Goal: Task Accomplishment & Management: Complete application form

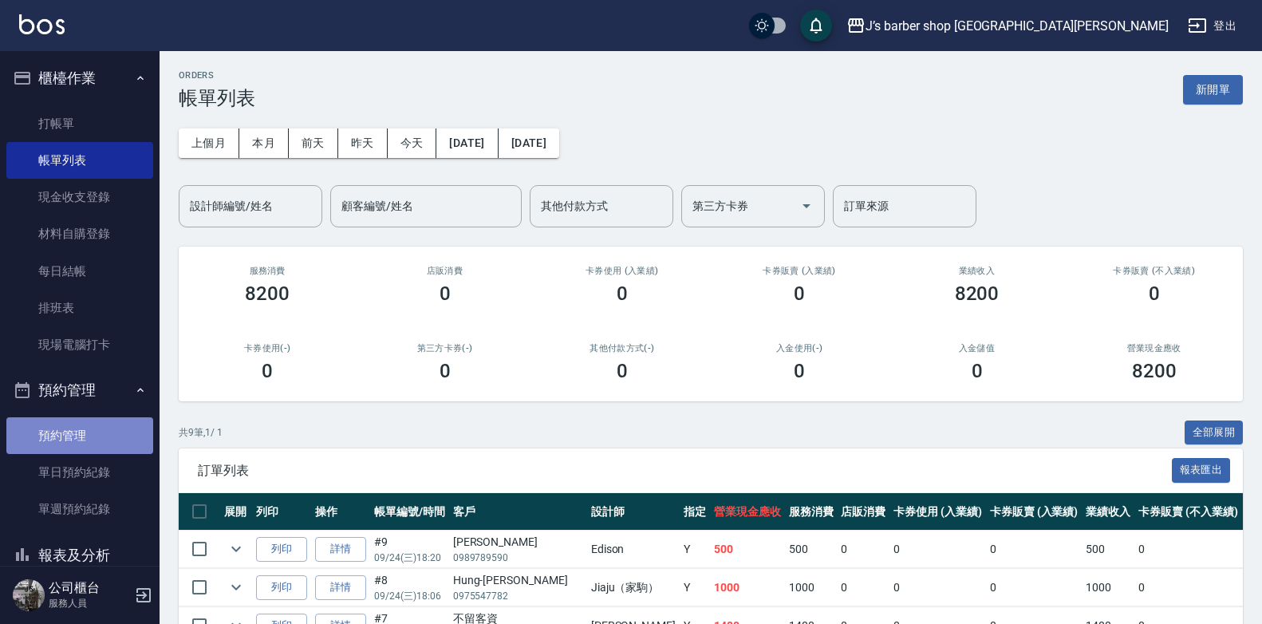
click at [97, 444] on link "預約管理" at bounding box center [79, 435] width 147 height 37
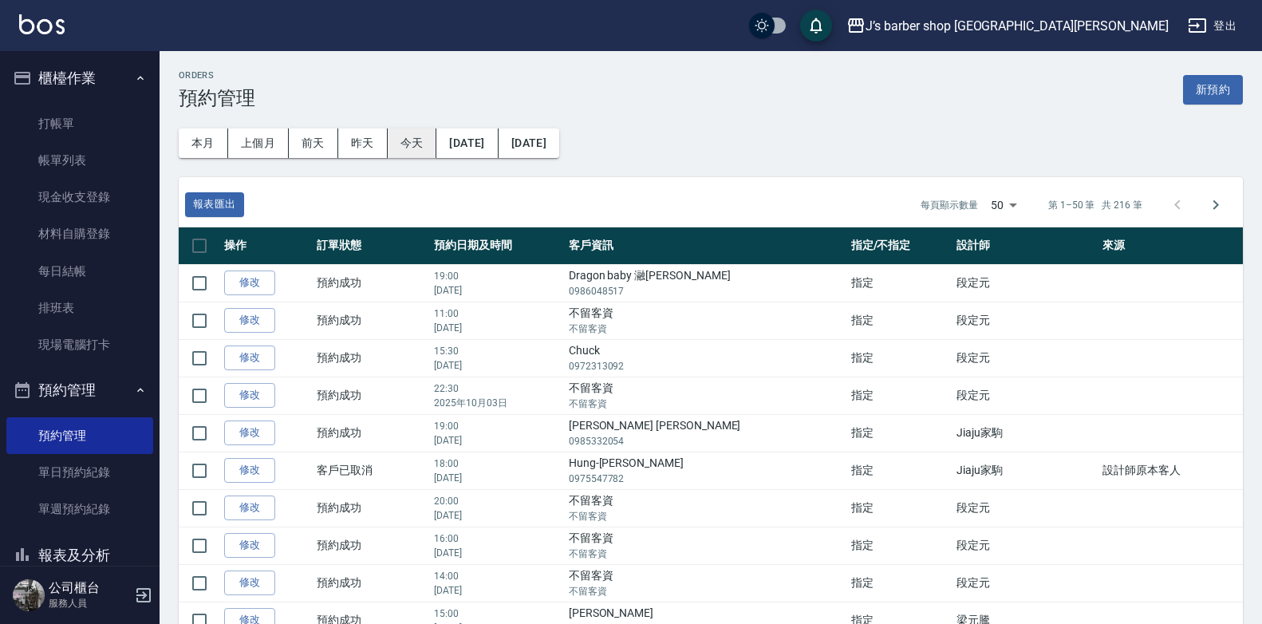
click at [427, 149] on button "今天" at bounding box center [412, 143] width 49 height 30
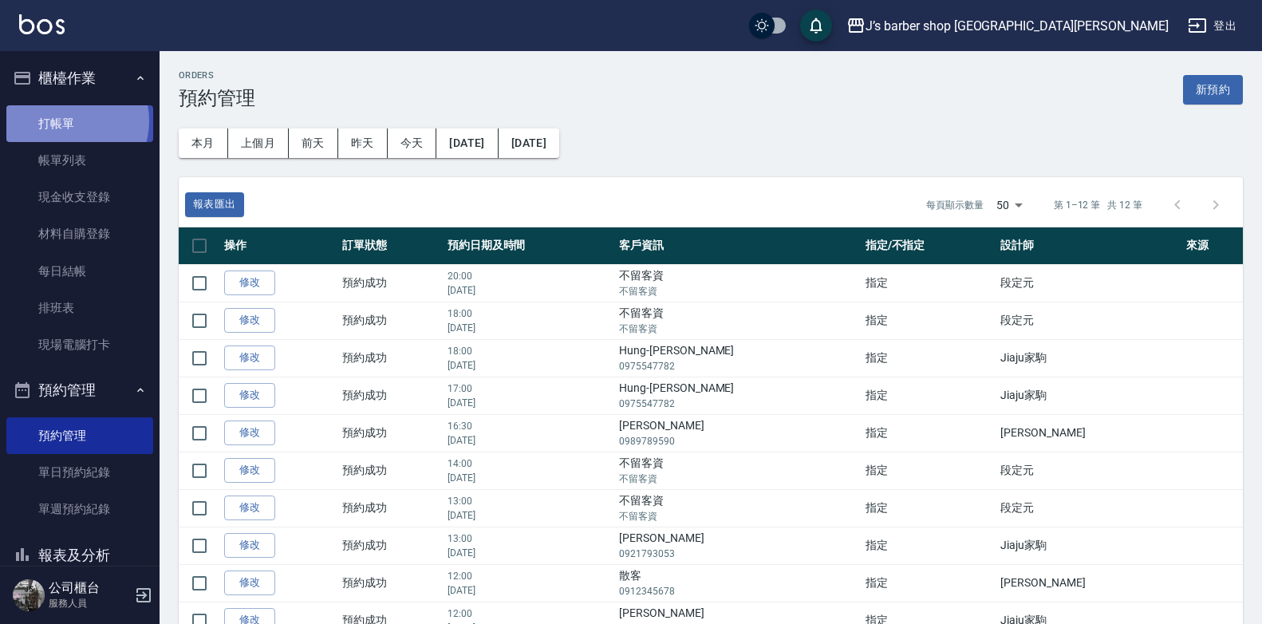
click at [65, 120] on link "打帳單" at bounding box center [79, 123] width 147 height 37
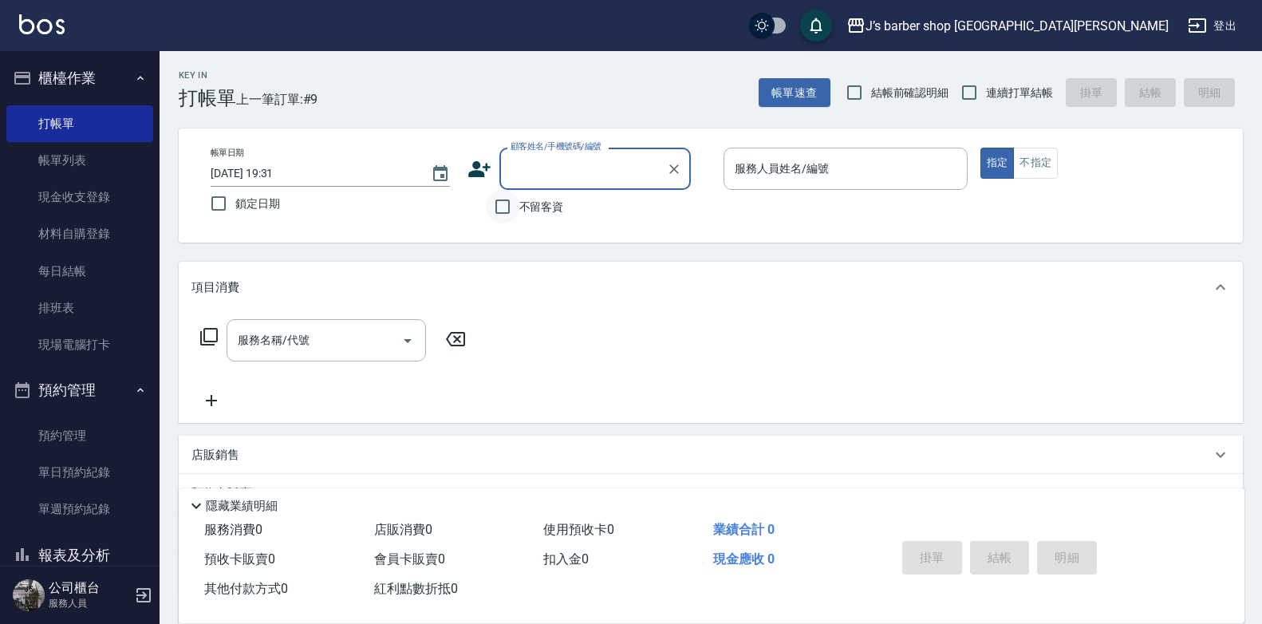
click at [499, 206] on input "不留客資" at bounding box center [502, 206] width 33 height 33
checkbox input "true"
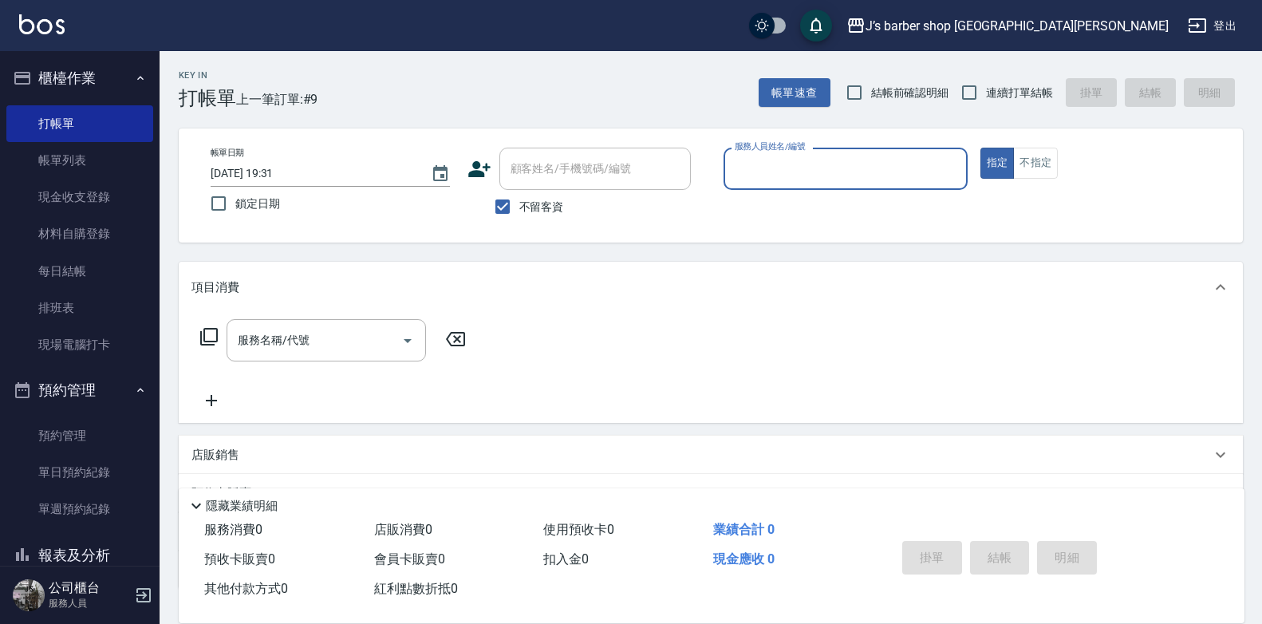
click at [855, 176] on input "服務人員姓名/編號" at bounding box center [846, 169] width 230 height 28
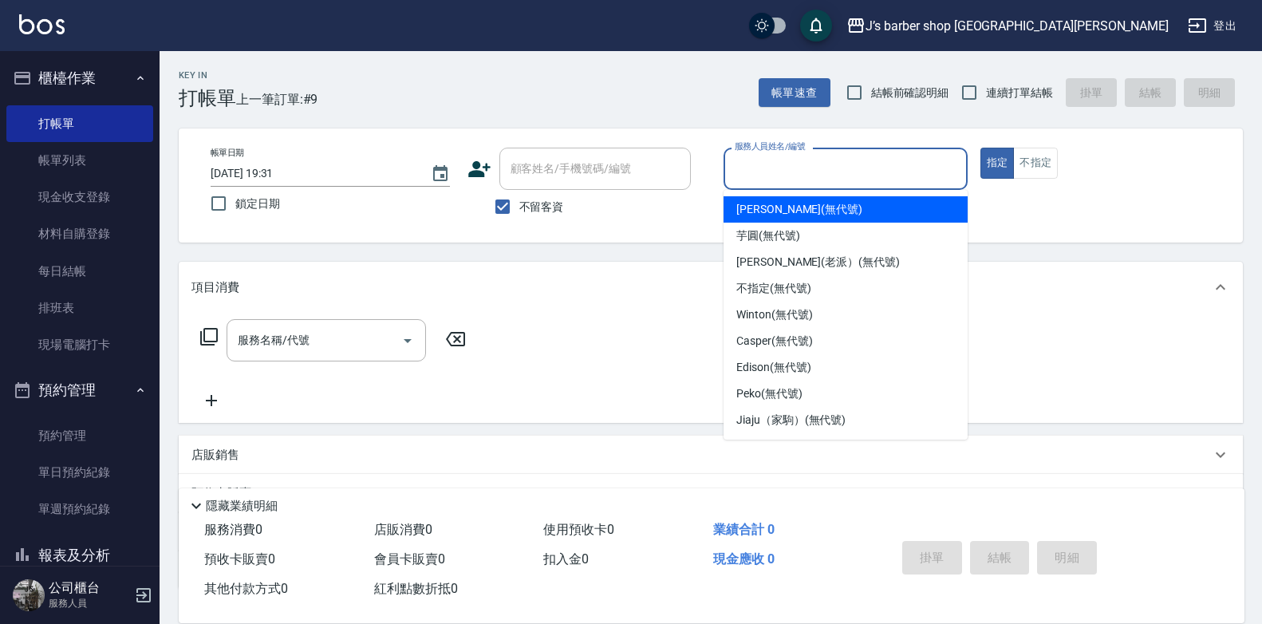
click at [762, 219] on div "[PERSON_NAME] (無代號)" at bounding box center [845, 209] width 244 height 26
type input "[PERSON_NAME](無代號)"
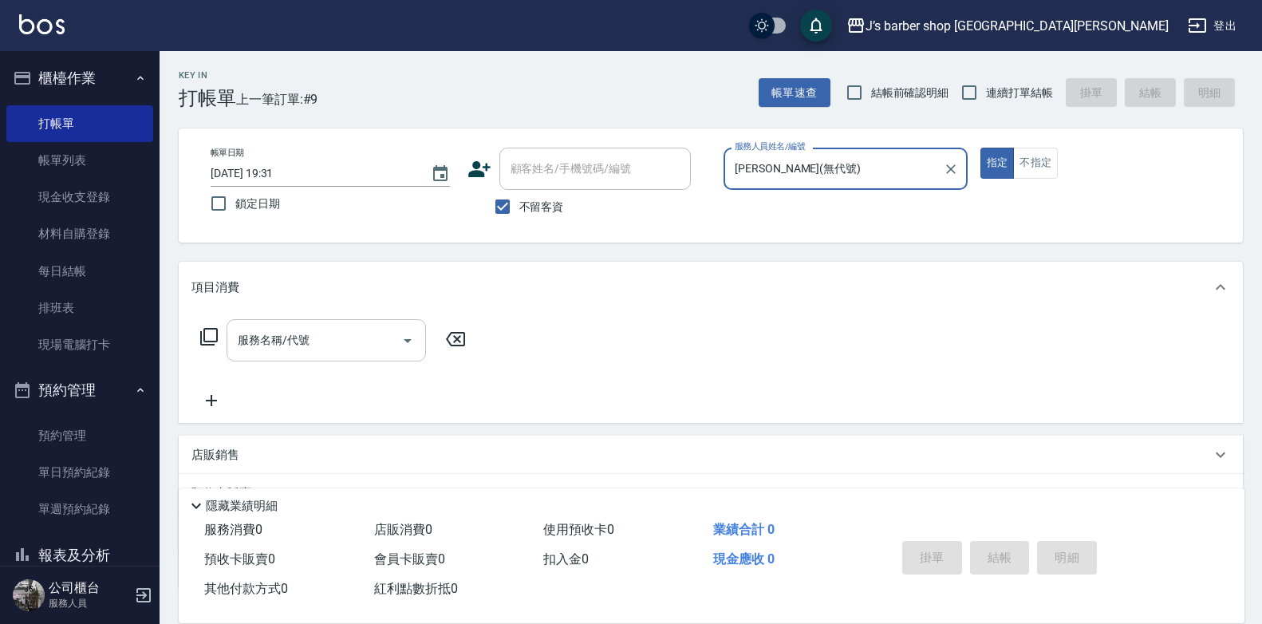
click at [325, 347] on input "服務名稱/代號" at bounding box center [314, 340] width 161 height 28
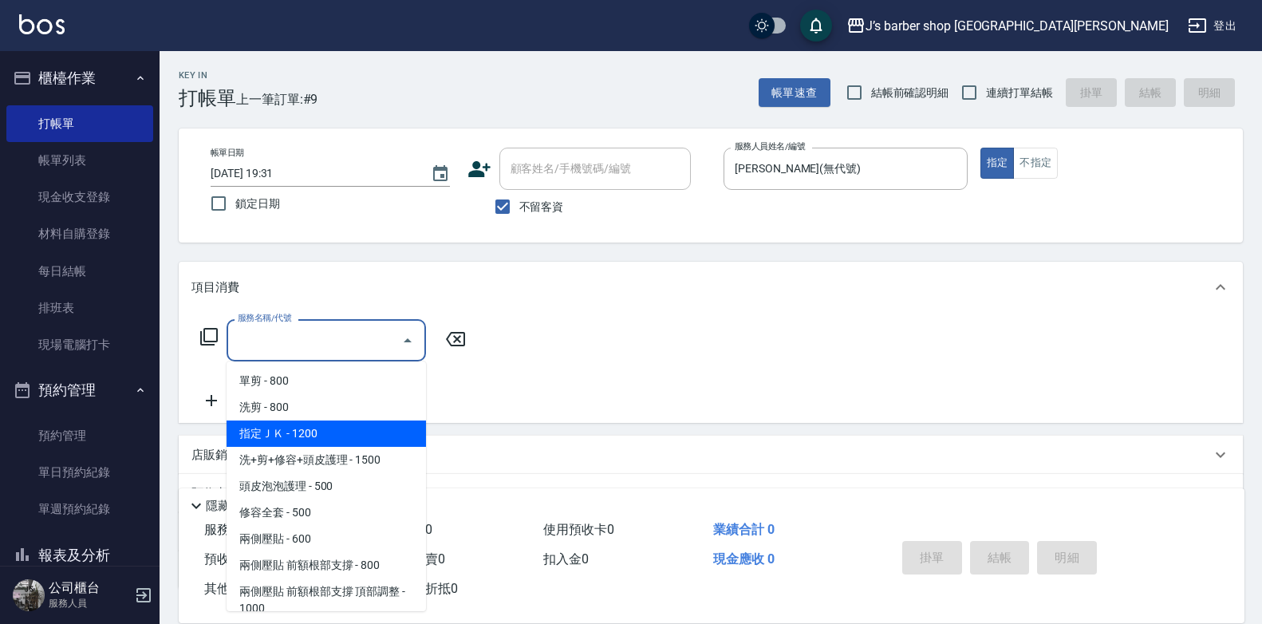
drag, startPoint x: 322, startPoint y: 433, endPoint x: 334, endPoint y: 434, distance: 12.0
click at [323, 434] on span "指定ＪＫ - 1200" at bounding box center [326, 433] width 199 height 26
type input "指定ＪＫ(102)"
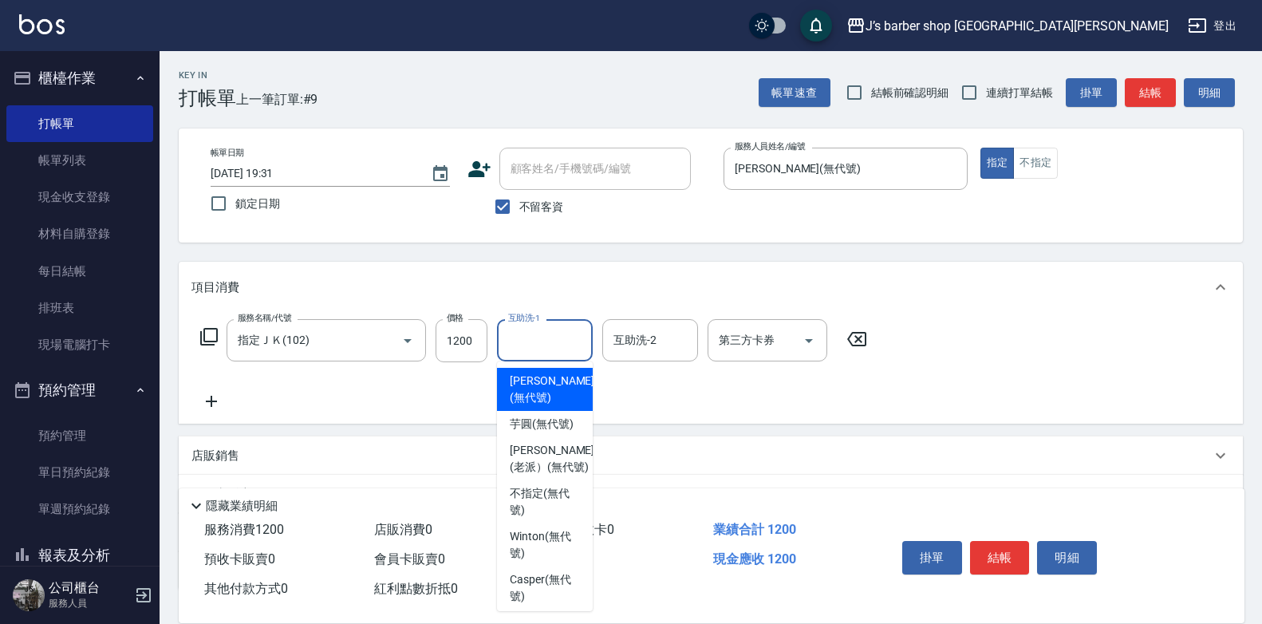
click at [522, 339] on input "互助洗-1" at bounding box center [544, 340] width 81 height 28
click at [400, 337] on icon "Open" at bounding box center [407, 340] width 19 height 19
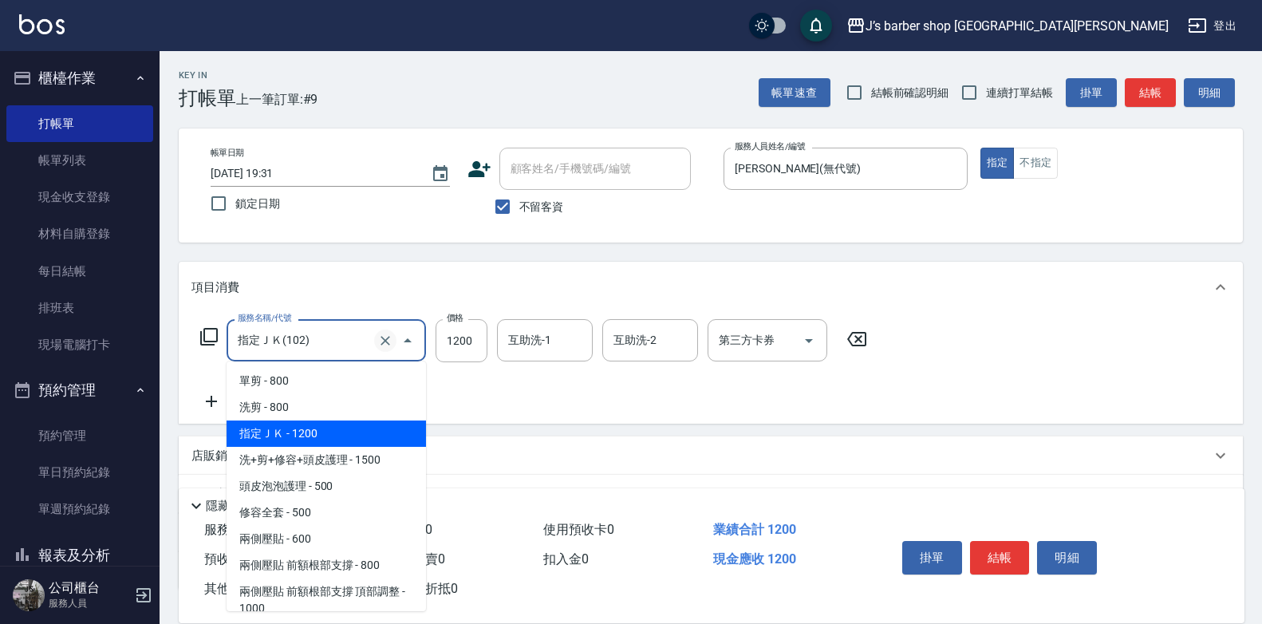
click at [384, 337] on icon "Clear" at bounding box center [385, 341] width 16 height 16
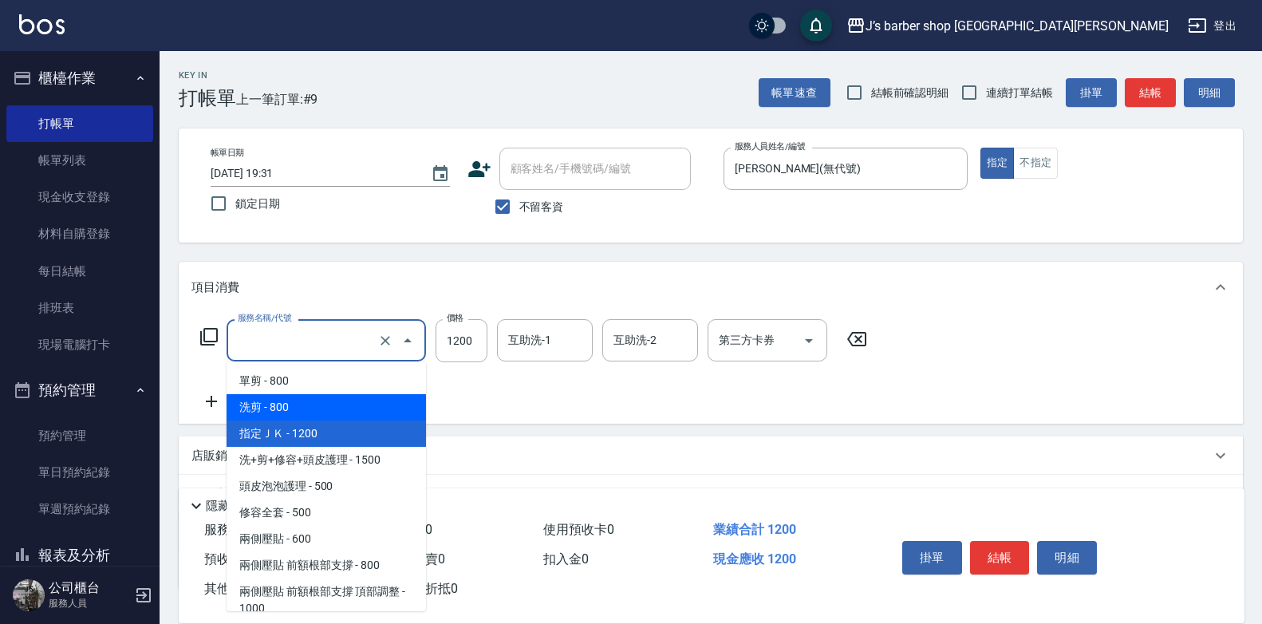
click at [382, 414] on span "洗剪 - 800" at bounding box center [326, 407] width 199 height 26
type input "洗剪(101)"
type input "800"
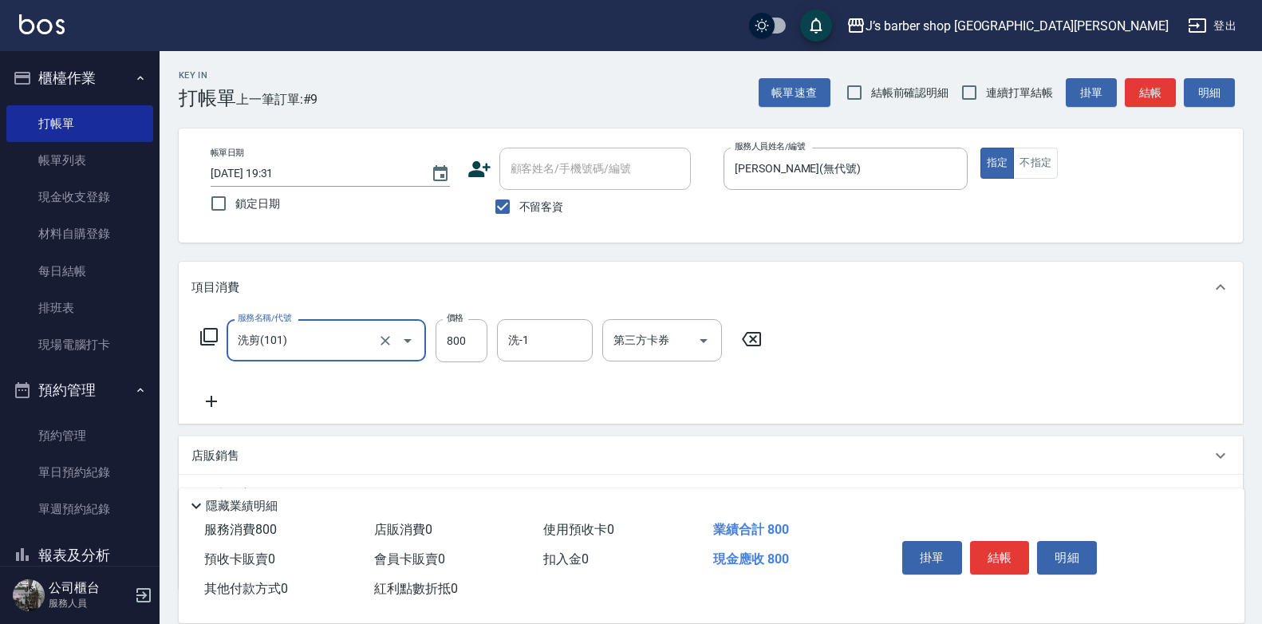
click at [215, 400] on icon at bounding box center [211, 401] width 40 height 19
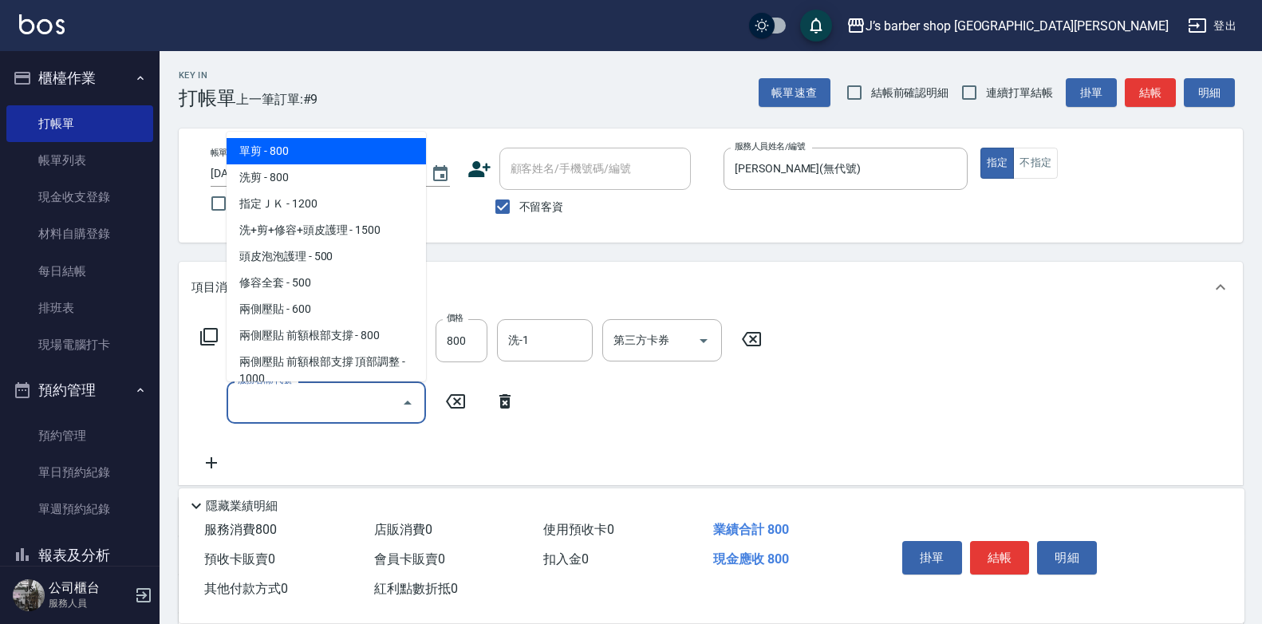
click at [305, 393] on input "服務名稱/代號" at bounding box center [314, 402] width 161 height 28
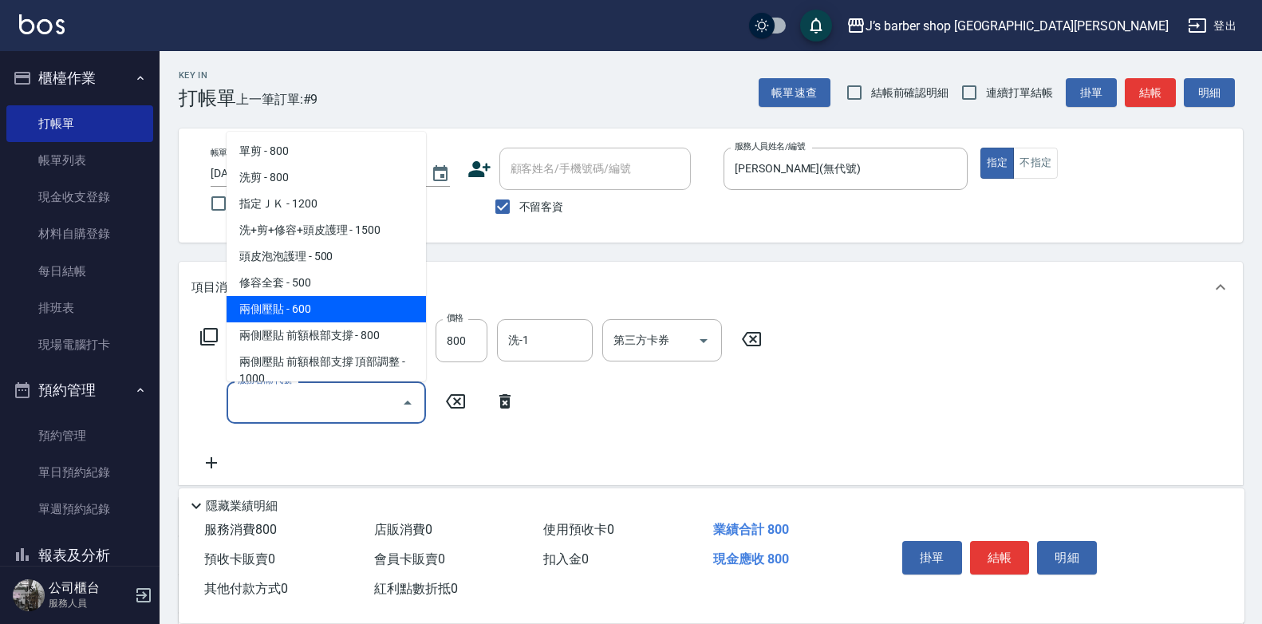
scroll to position [80, 0]
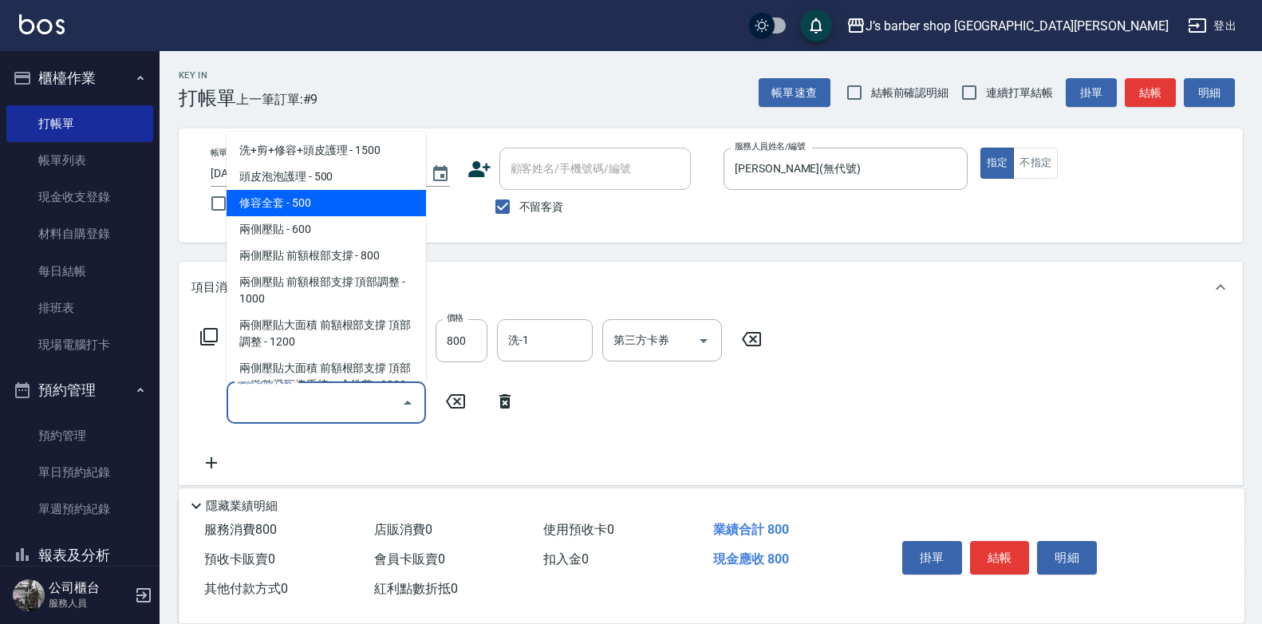
click at [369, 199] on span "修容全套 - 500" at bounding box center [326, 203] width 199 height 26
type input "修容全套(202)"
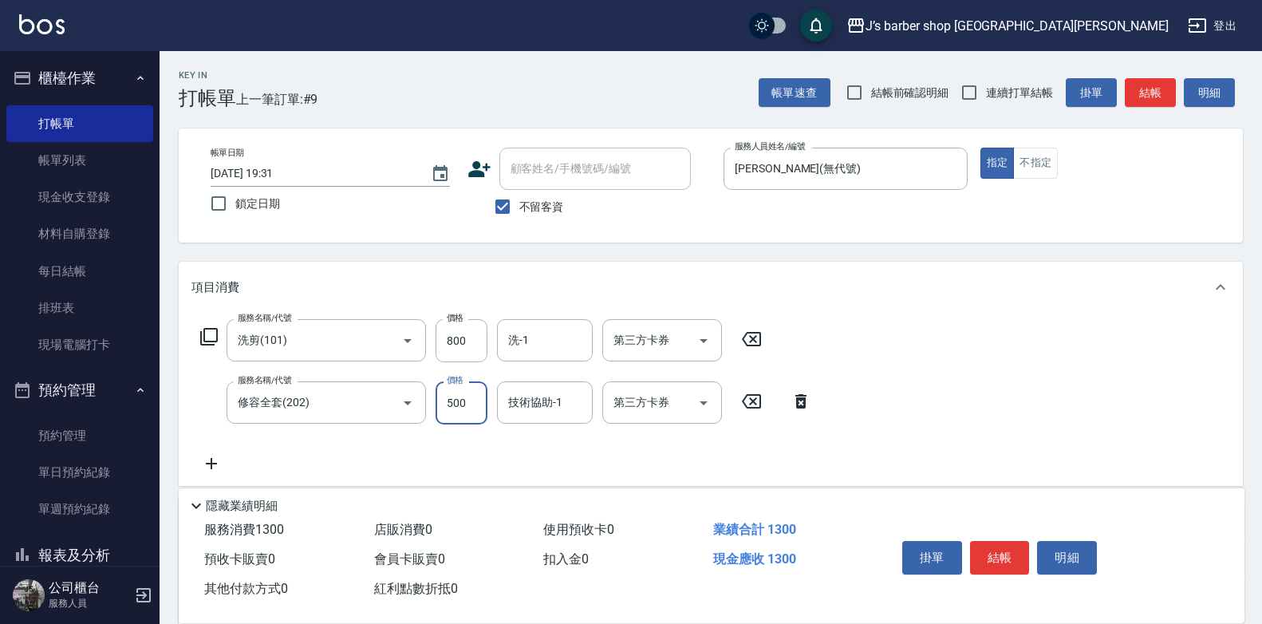
click at [477, 410] on input "500" at bounding box center [461, 402] width 52 height 43
type input "400"
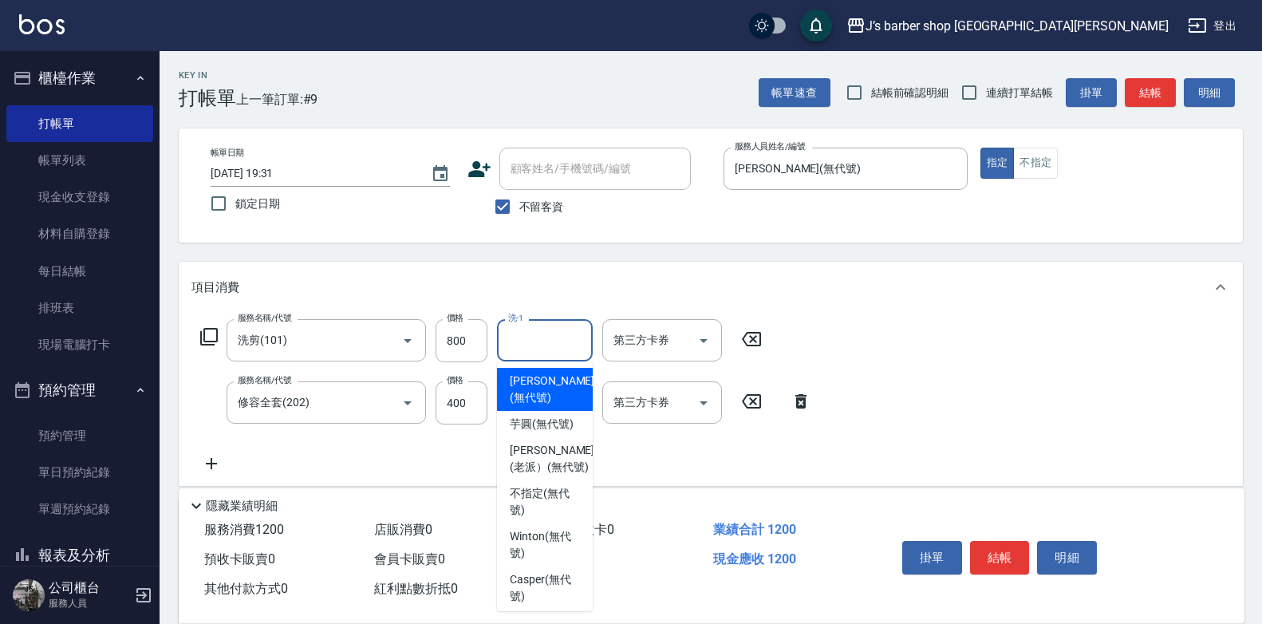
click at [525, 337] on input "洗-1" at bounding box center [544, 340] width 81 height 28
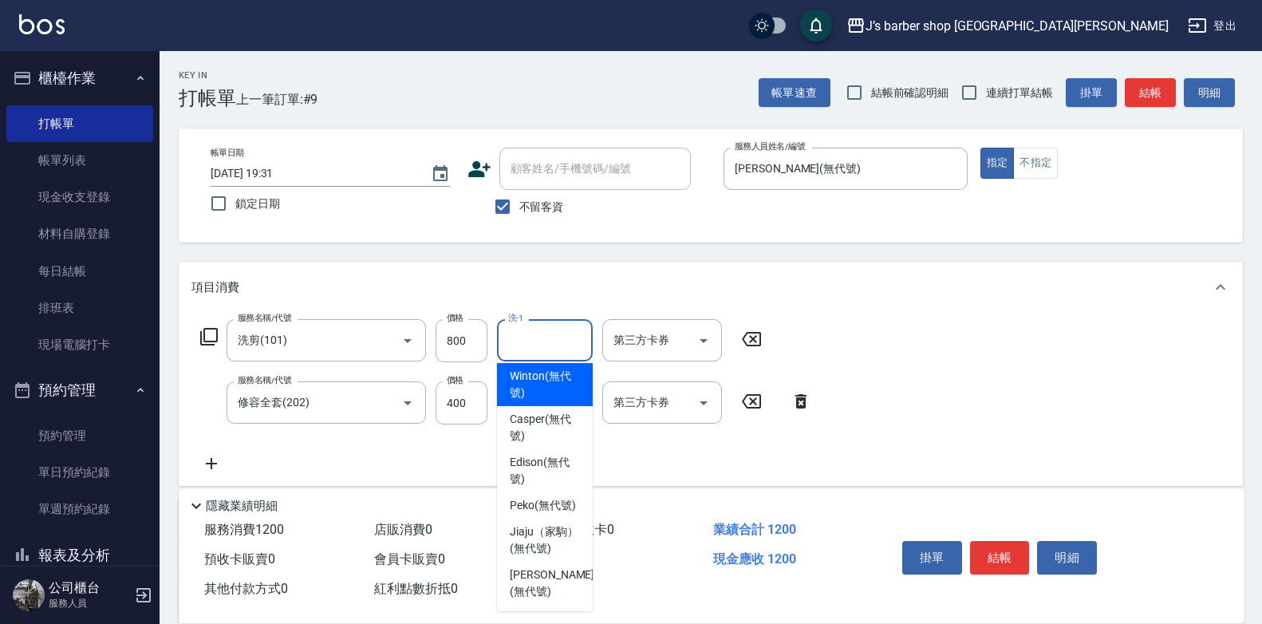
scroll to position [227, 0]
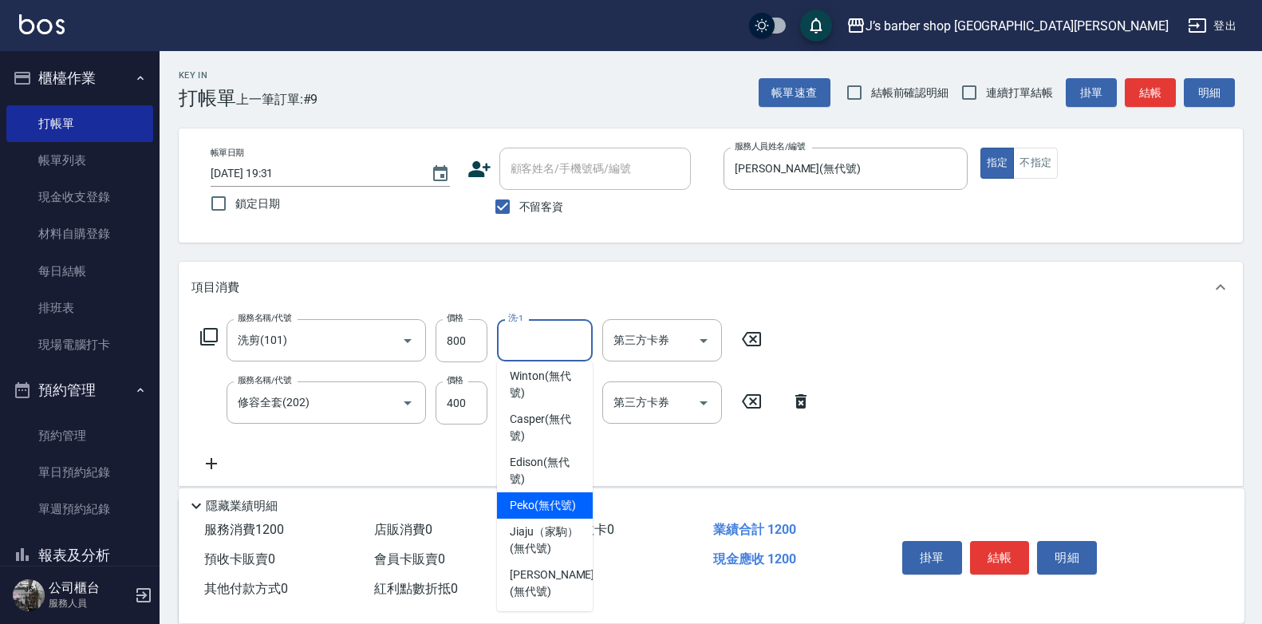
click at [542, 497] on span "Peko (無代號)" at bounding box center [543, 505] width 66 height 17
type input "Peko(無代號)"
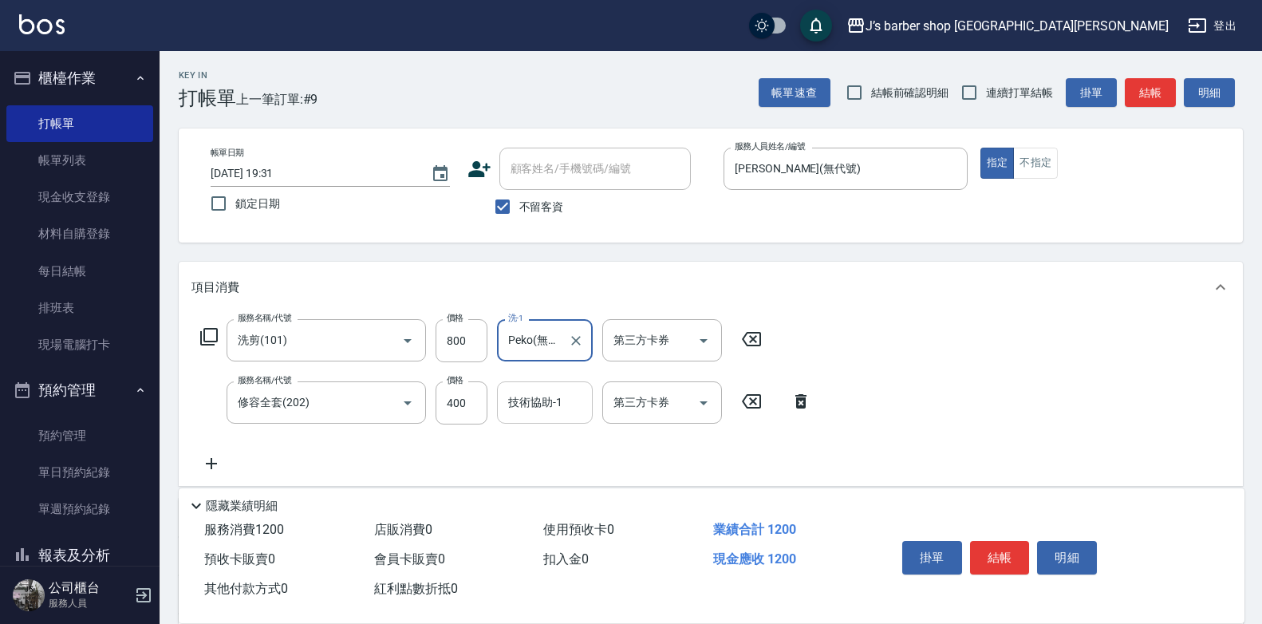
click at [534, 400] on input "技術協助-1" at bounding box center [544, 402] width 81 height 28
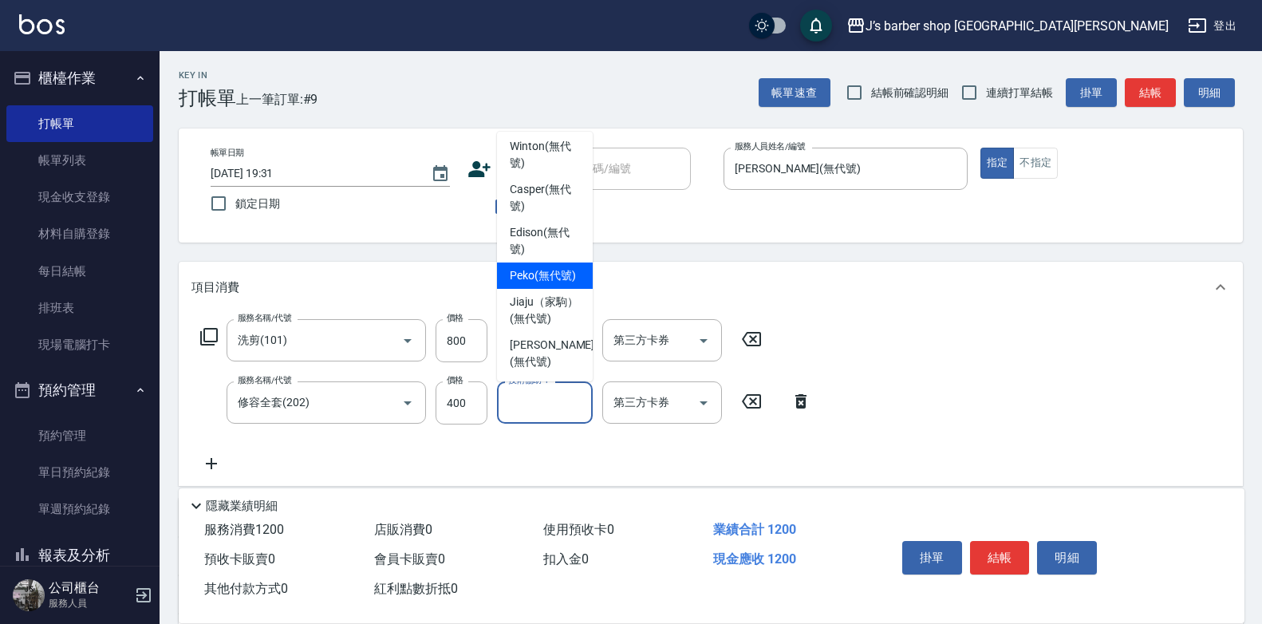
click at [554, 267] on span "Peko (無代號)" at bounding box center [543, 275] width 66 height 17
type input "Peko(無代號)"
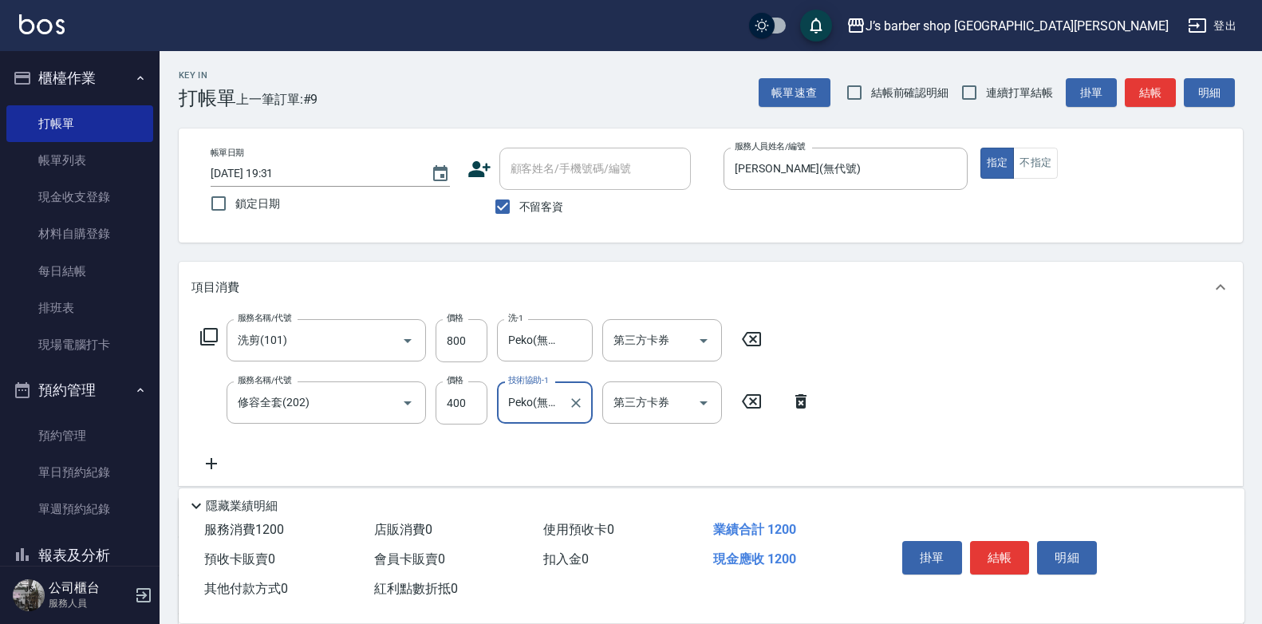
click at [945, 348] on div "服務名稱/代號 洗剪(101) 服務名稱/代號 價格 800 價格 洗-1 Peko(無代號) 洗-1 第三方卡券 第三方卡券 服務名稱/代號 修容全套(20…" at bounding box center [711, 399] width 1064 height 173
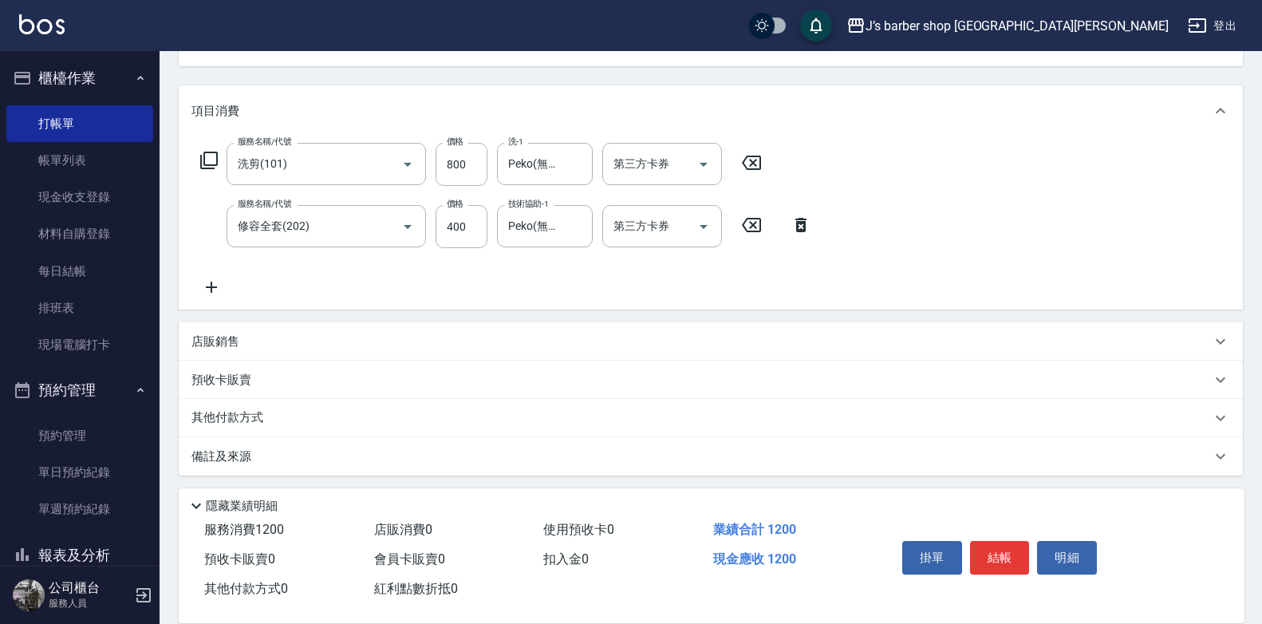
scroll to position [181, 0]
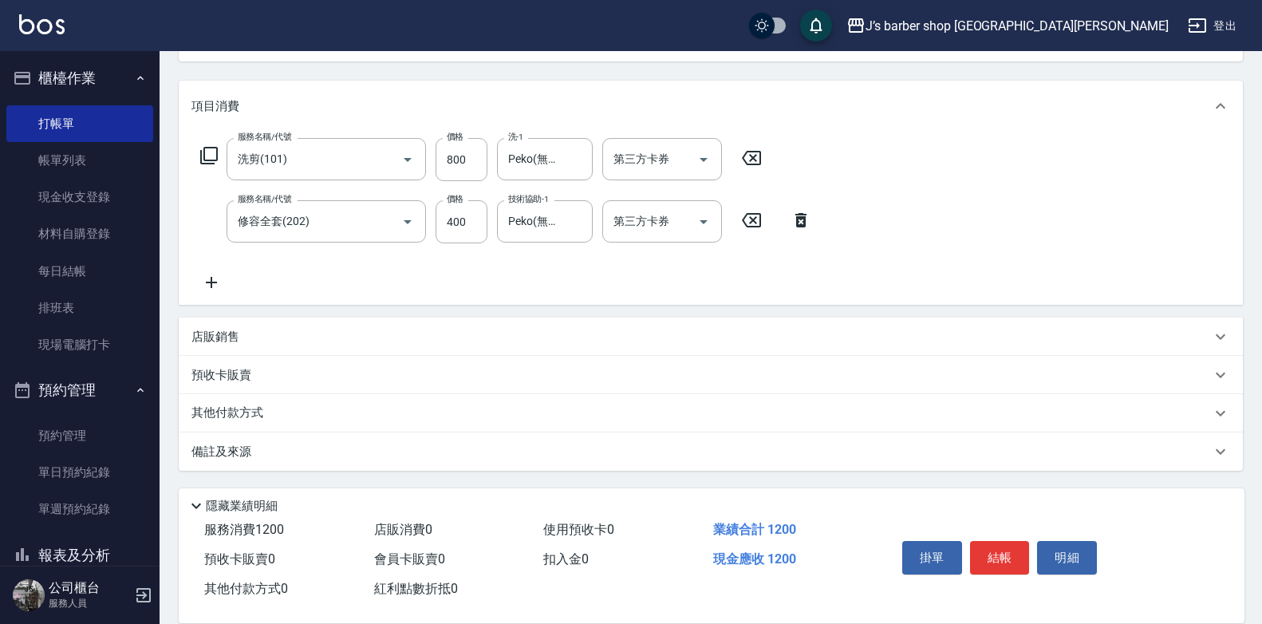
click at [404, 455] on div "備註及來源" at bounding box center [700, 451] width 1019 height 17
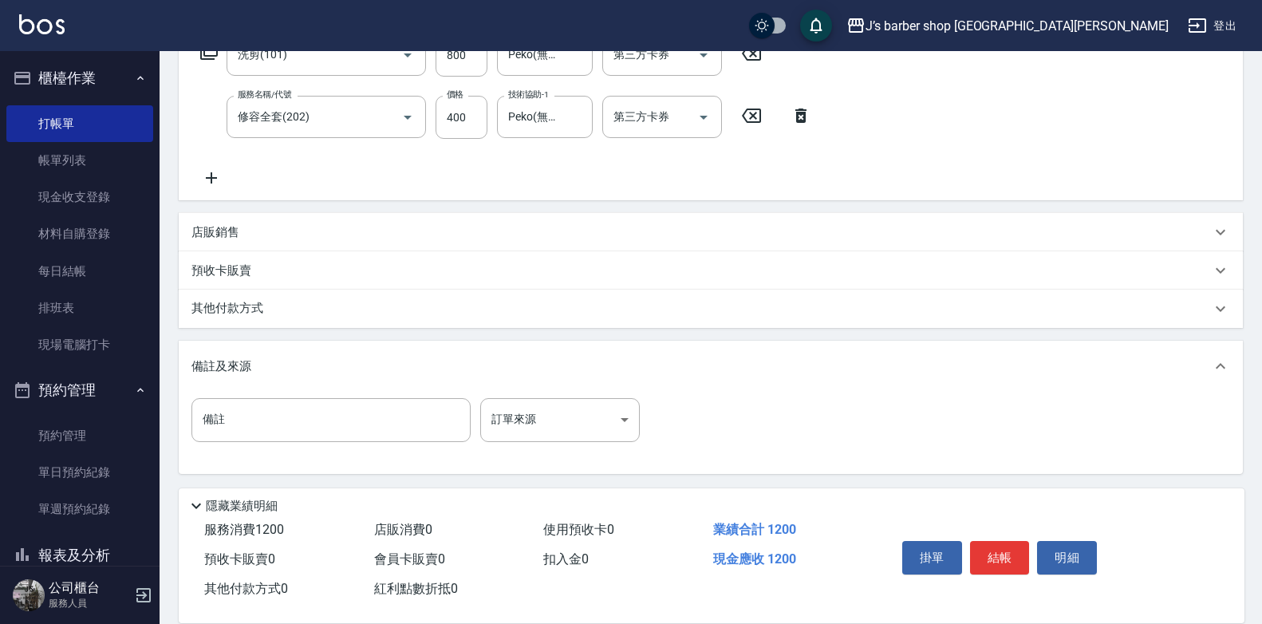
scroll to position [289, 0]
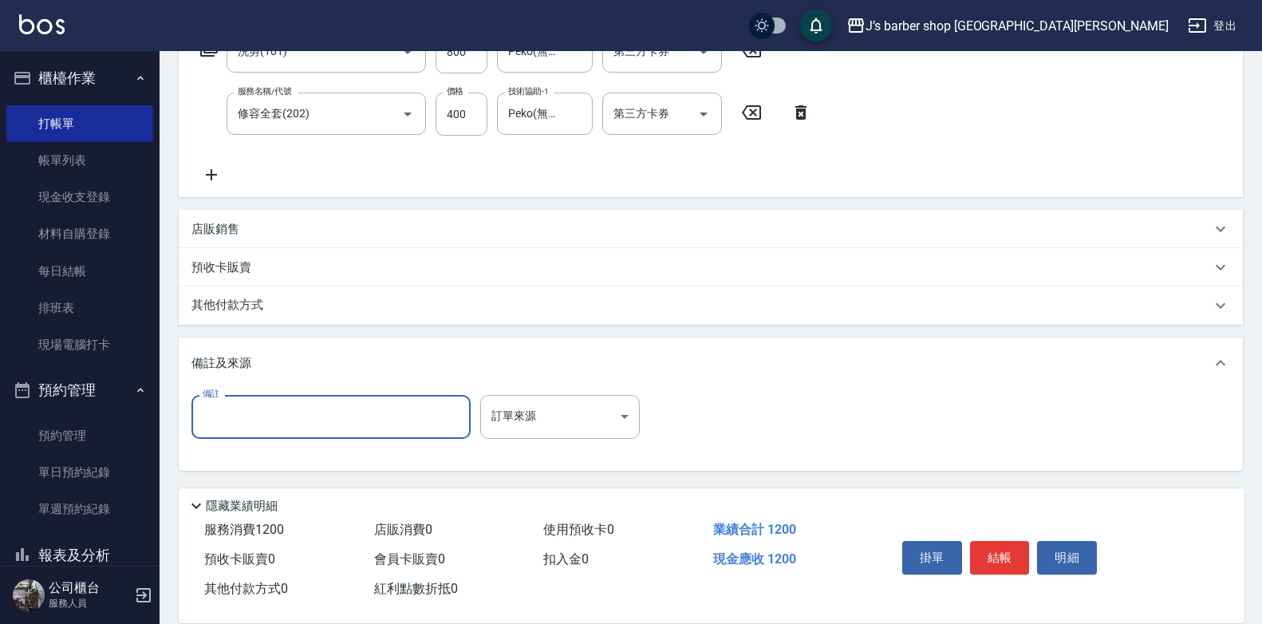
click at [392, 412] on input "備註" at bounding box center [330, 416] width 279 height 43
type input "轉帳"
click at [1019, 550] on button "結帳" at bounding box center [1000, 557] width 60 height 33
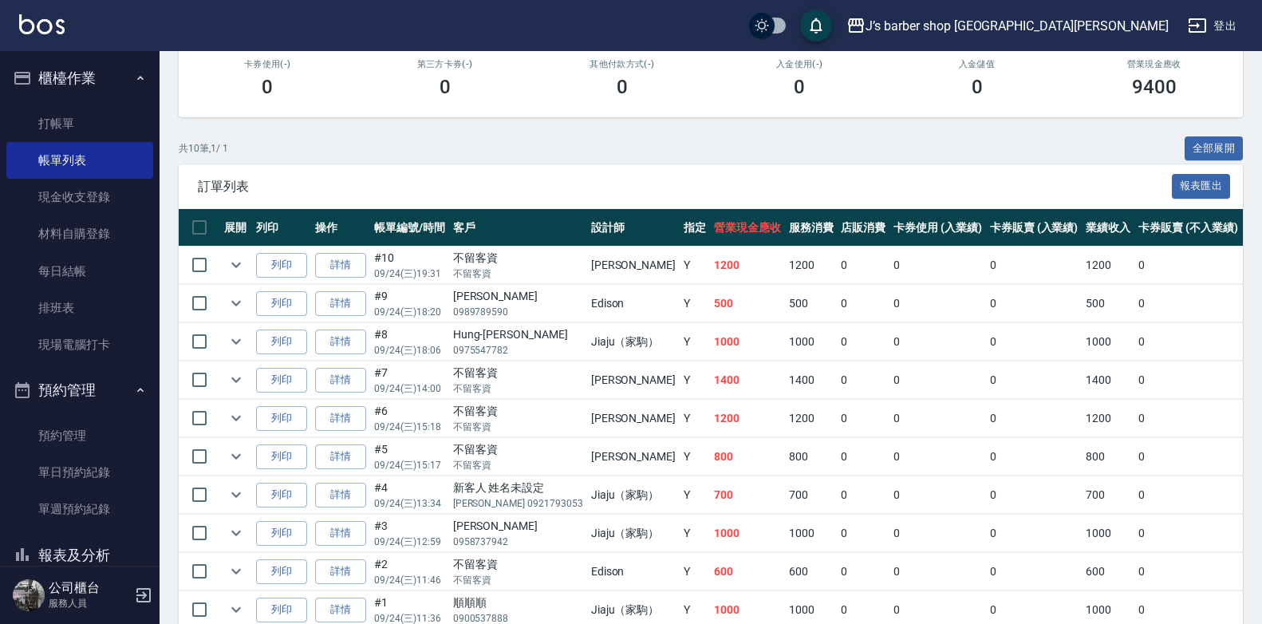
scroll to position [364, 0]
